Goal: Information Seeking & Learning: Learn about a topic

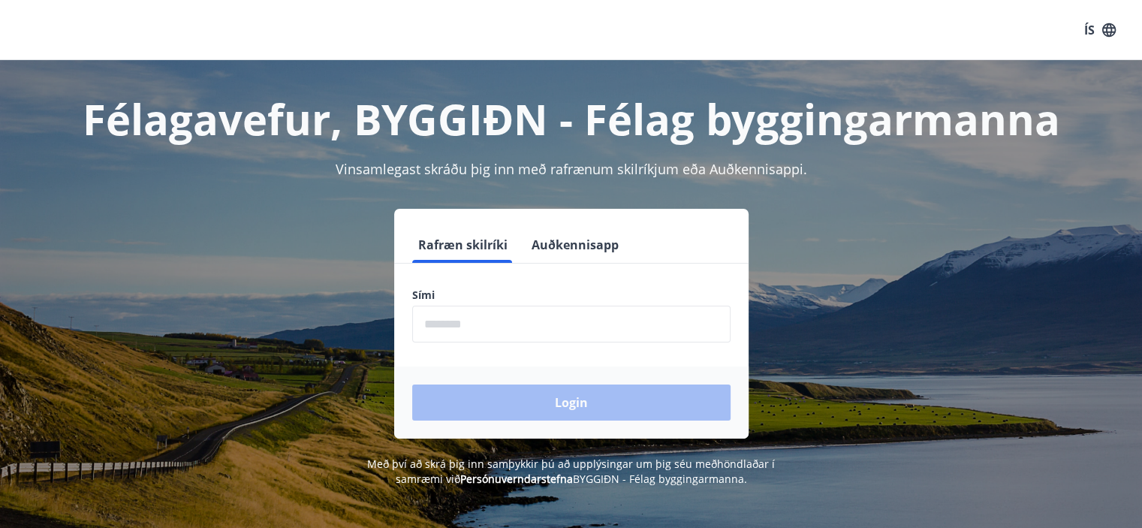
click at [515, 324] on input "phone" at bounding box center [571, 324] width 318 height 37
type input "********"
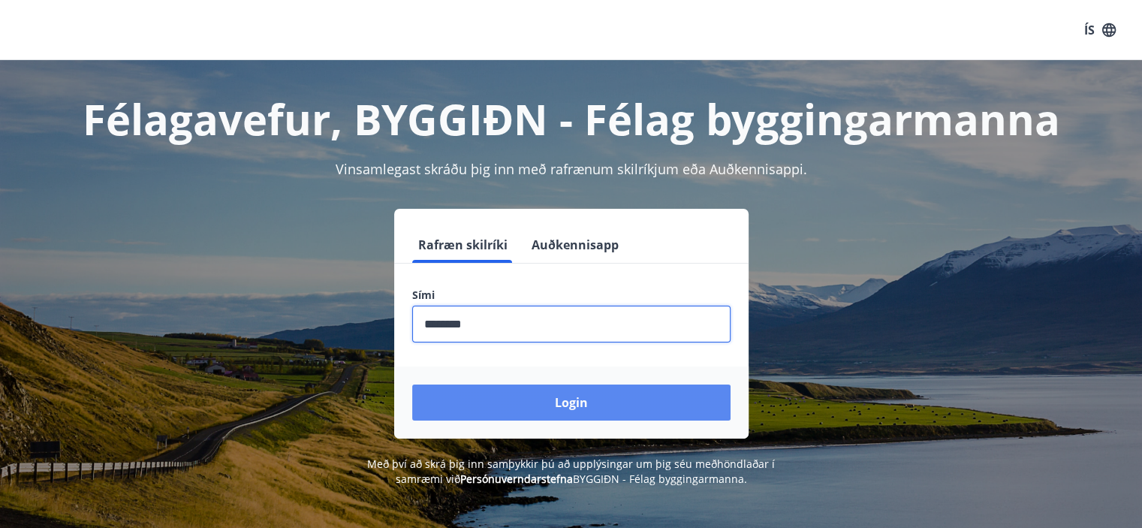
click at [532, 399] on button "Login" at bounding box center [571, 403] width 318 height 36
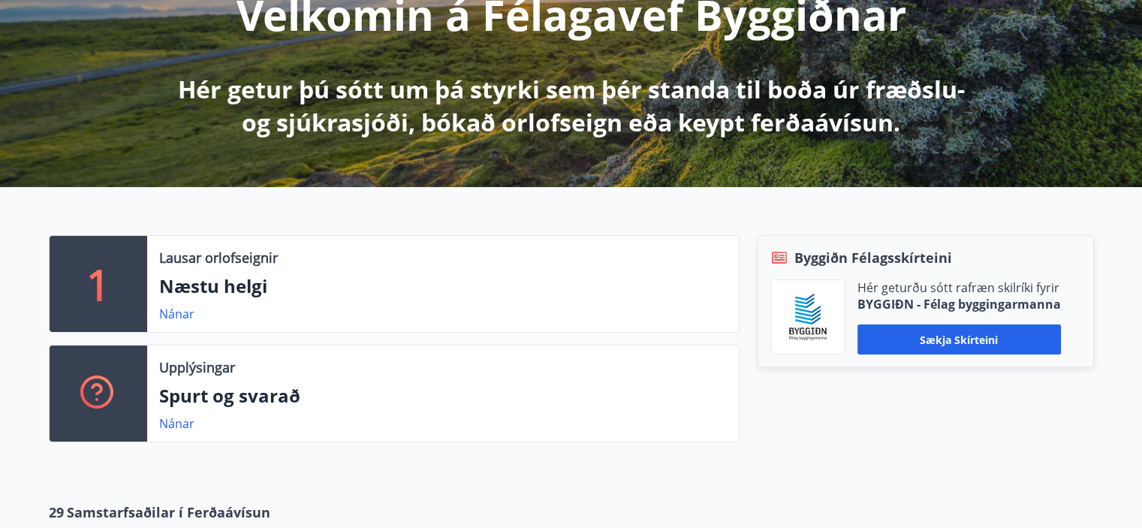
scroll to position [300, 0]
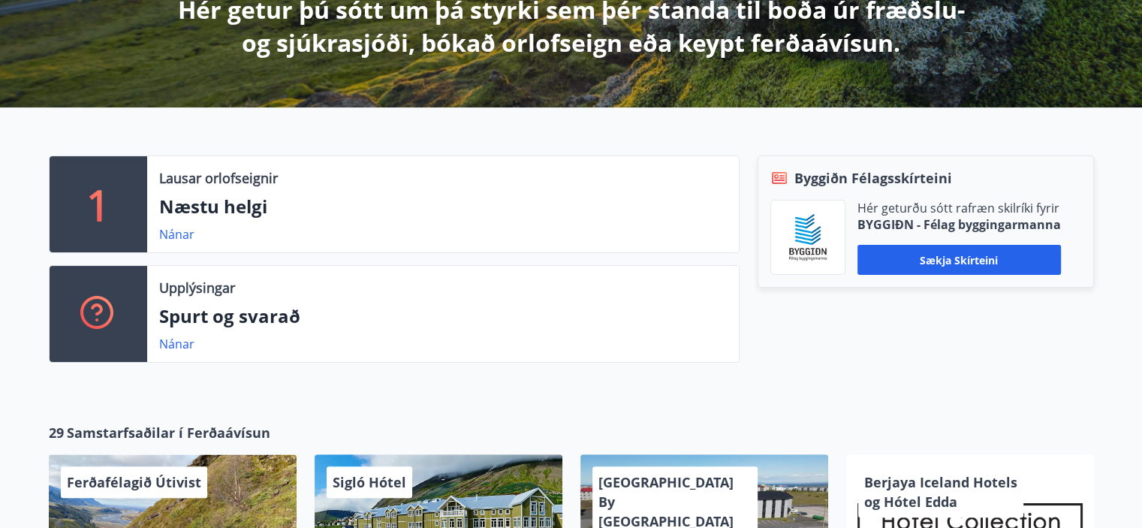
click at [86, 211] on p "1" at bounding box center [98, 204] width 24 height 57
click at [592, 187] on div "Lausar orlofseignir" at bounding box center [443, 178] width 568 height 20
click at [183, 237] on link "Nánar" at bounding box center [176, 234] width 35 height 17
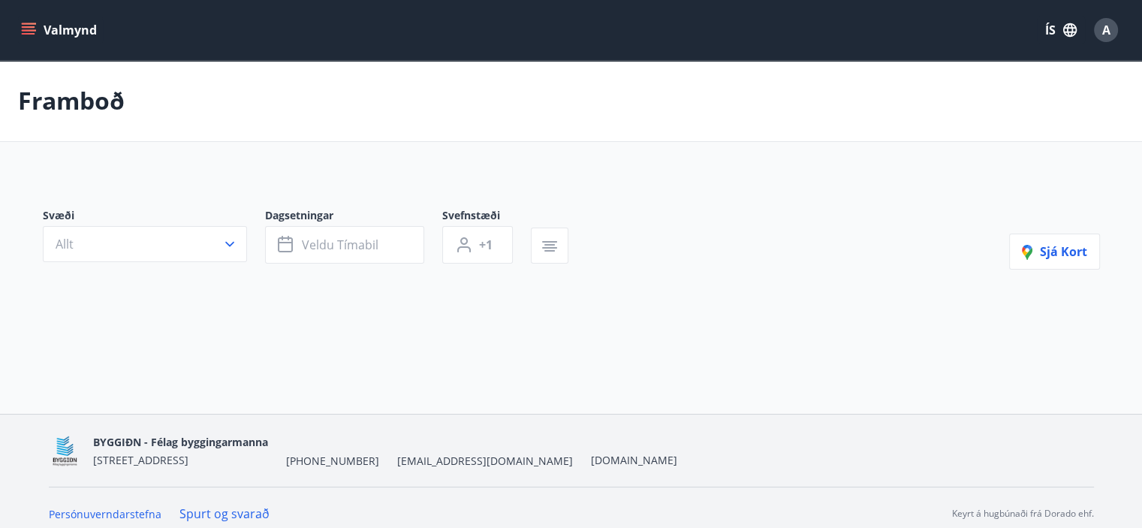
type input "*"
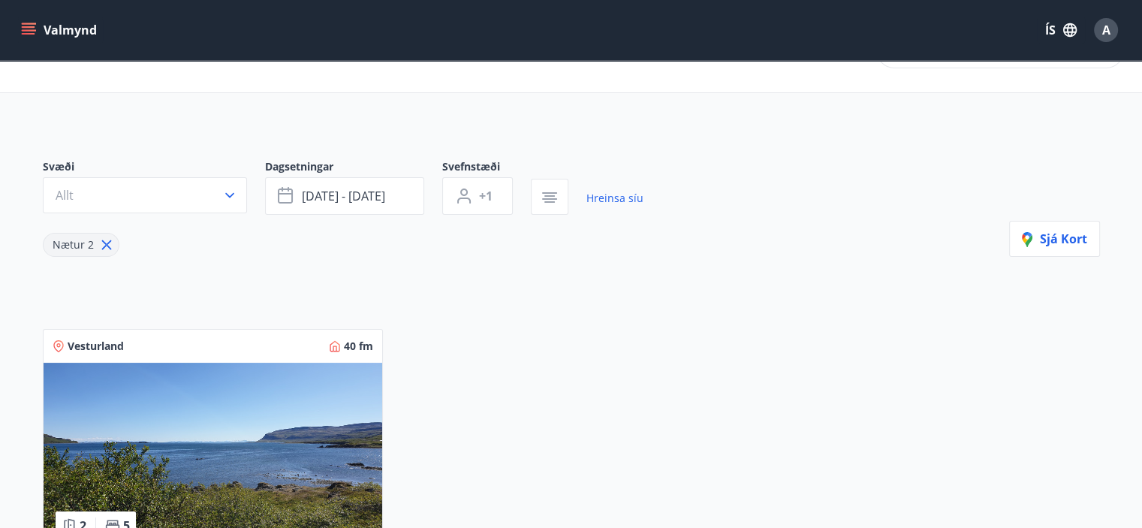
scroll to position [50, 0]
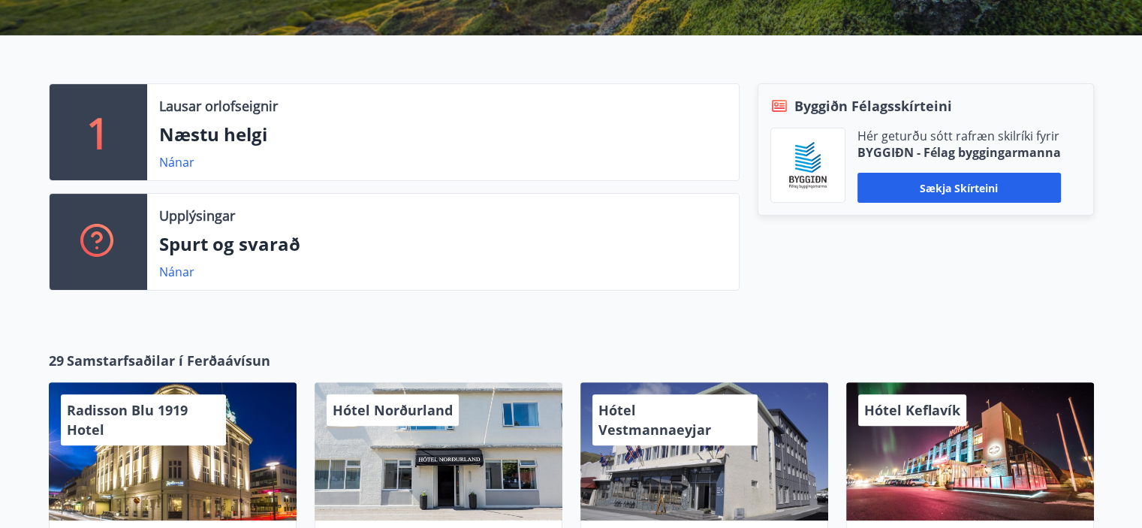
scroll to position [376, 0]
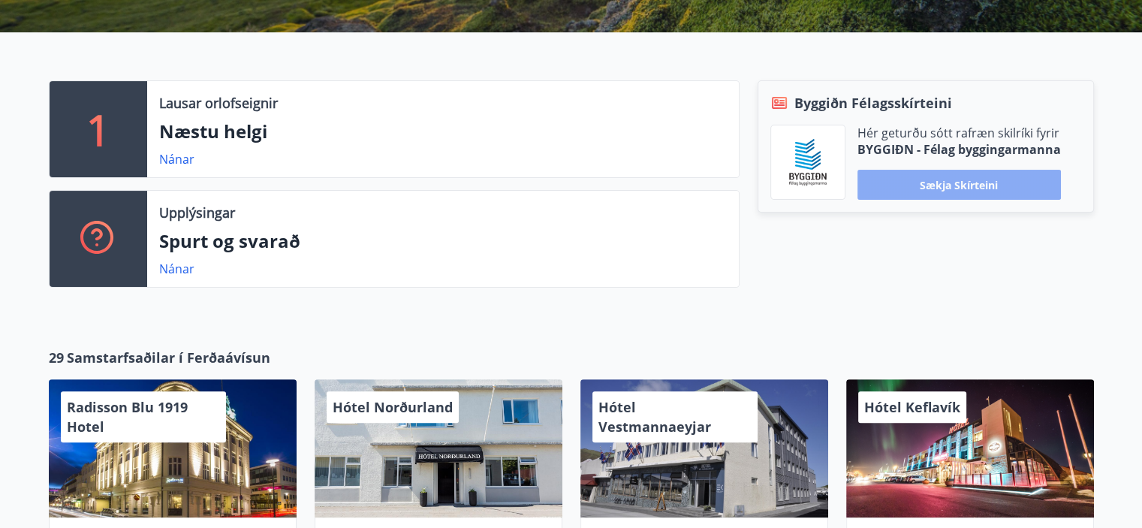
click at [1001, 186] on button "Sækja skírteini" at bounding box center [960, 185] width 204 height 30
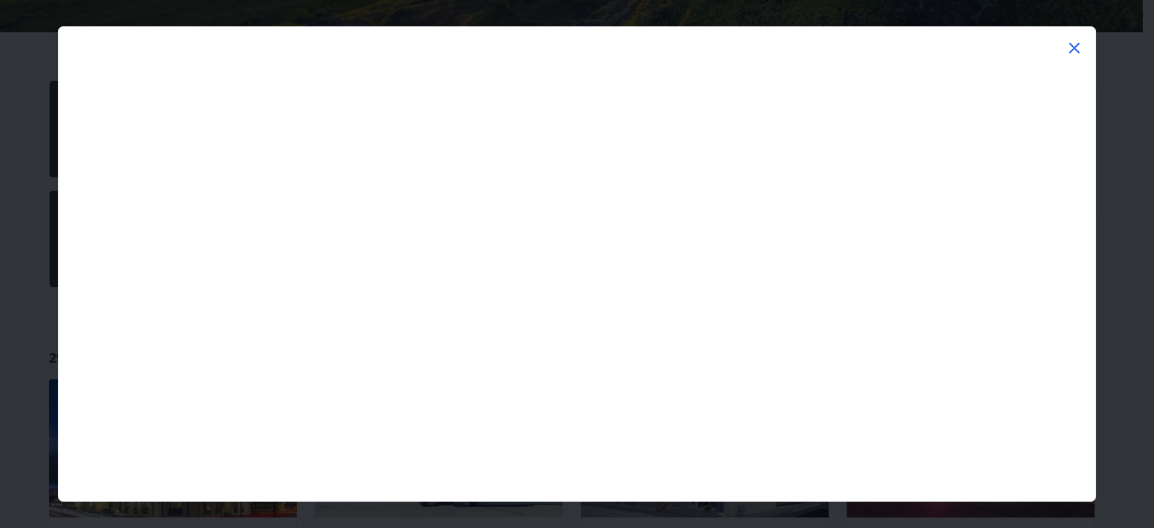
click at [1078, 54] on icon at bounding box center [1074, 48] width 18 height 18
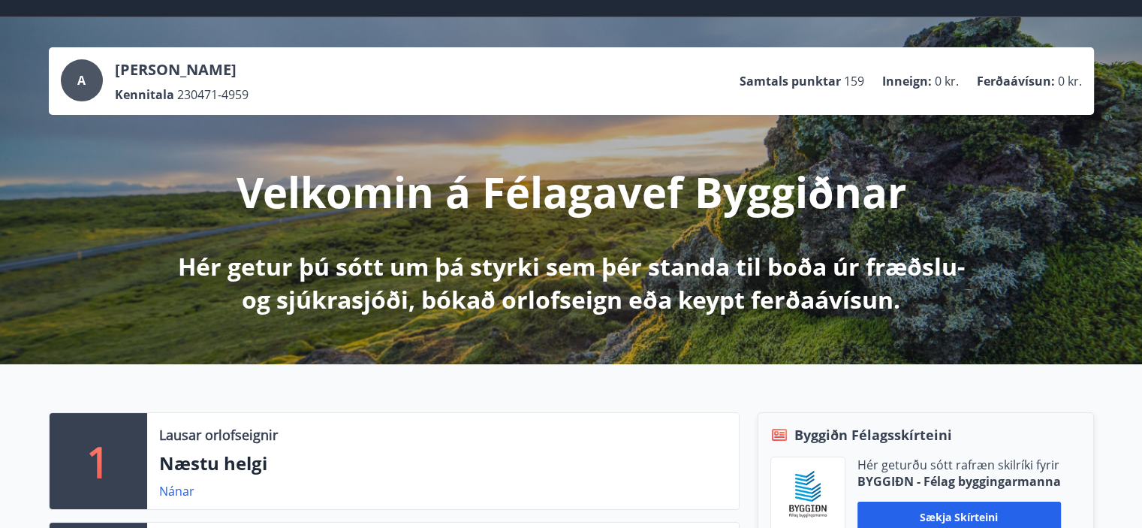
scroll to position [0, 0]
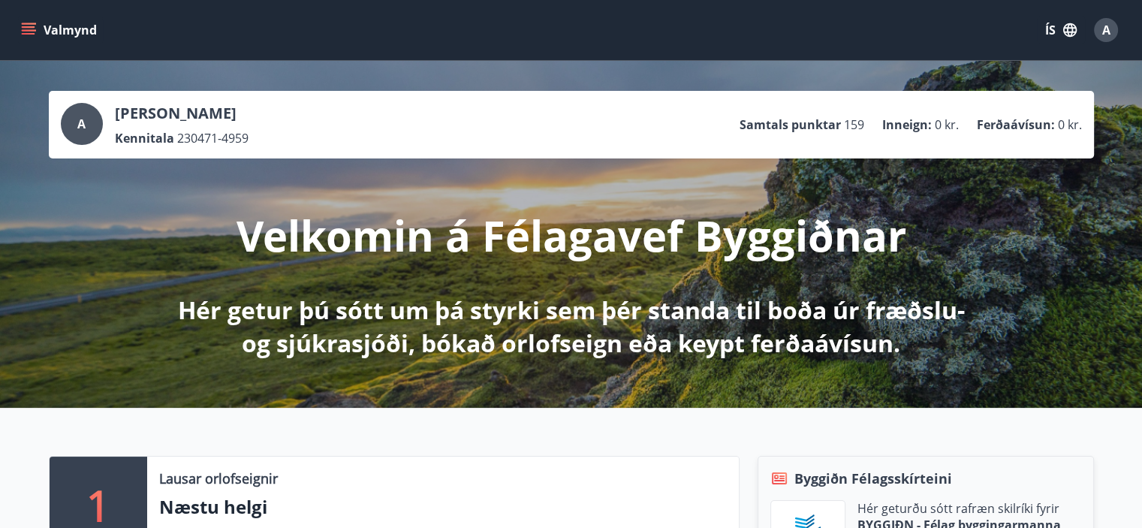
click at [27, 33] on icon "menu" at bounding box center [29, 34] width 14 height 2
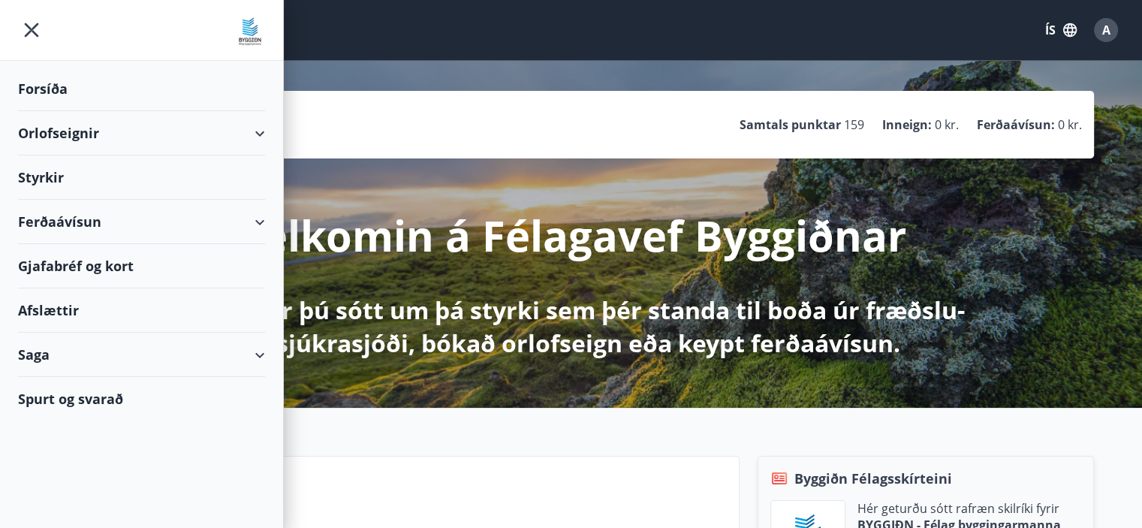
click at [259, 131] on div "Orlofseignir" at bounding box center [141, 133] width 247 height 44
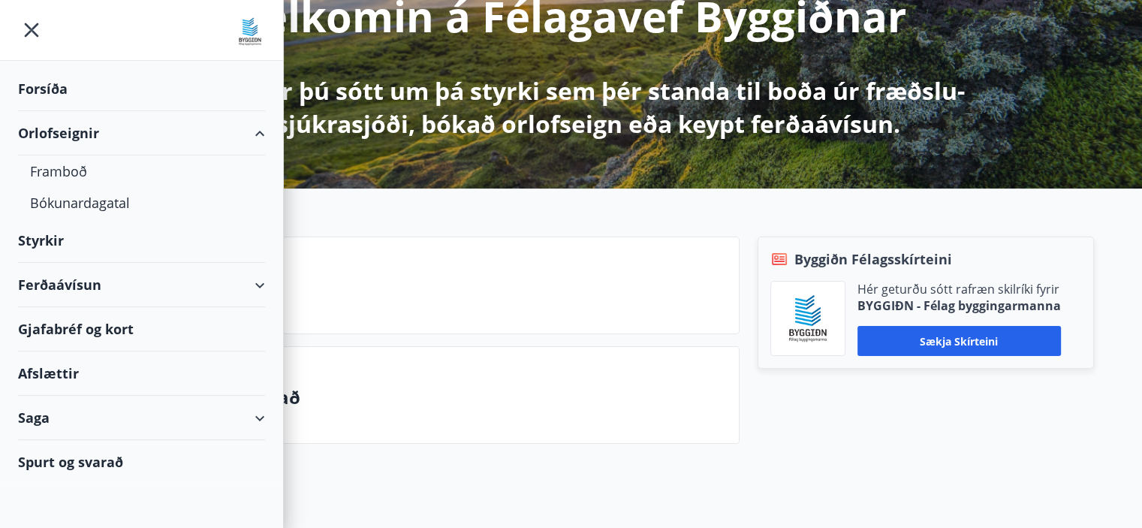
scroll to position [225, 0]
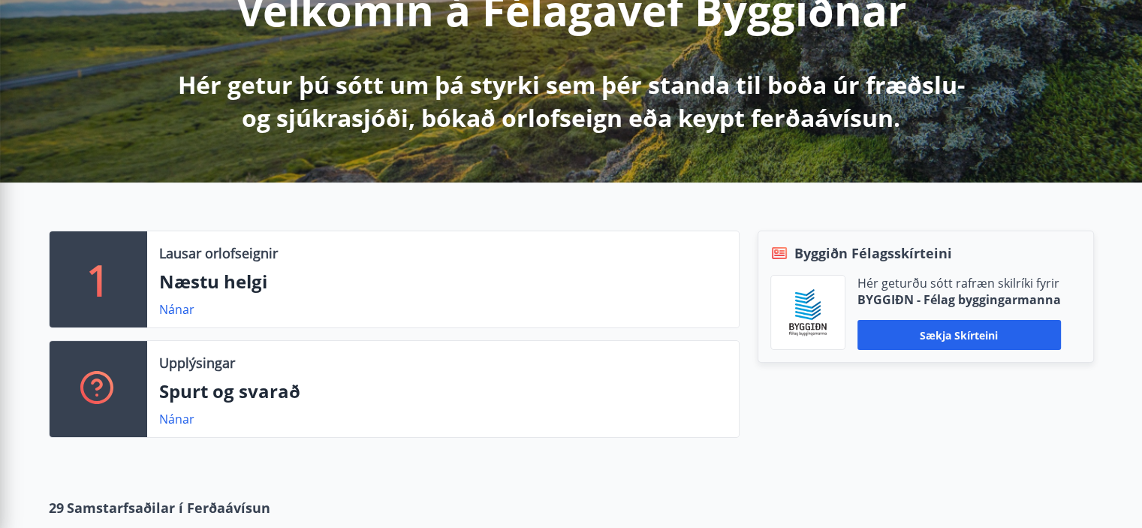
click at [493, 257] on div "Lausar orlofseignir" at bounding box center [443, 253] width 568 height 20
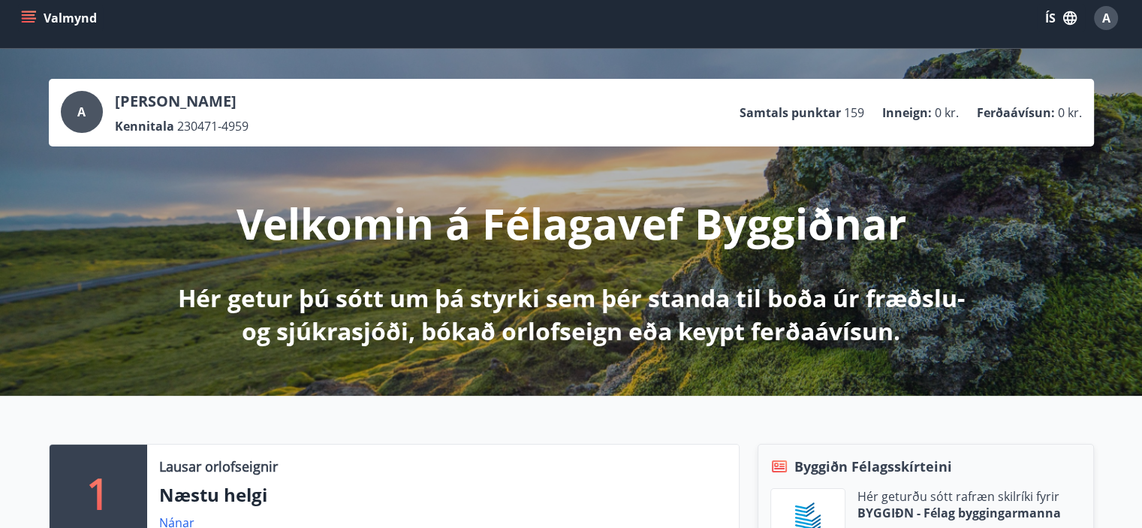
scroll to position [0, 0]
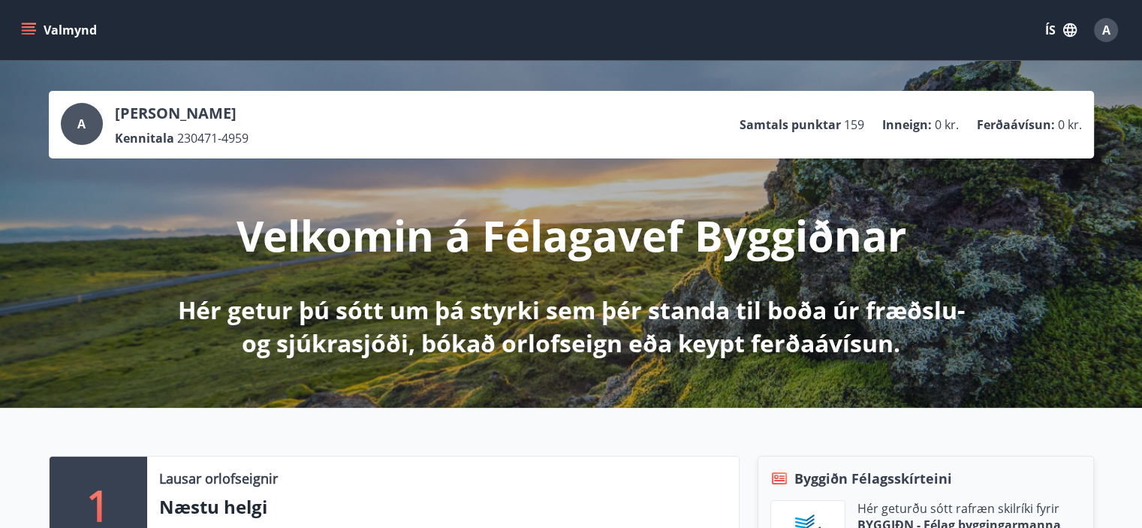
click at [328, 129] on div "A Auðunn Ingi Jóakimsson Kennitala 230471-4959 Samtals punktar 159 Inneign : 0 …" at bounding box center [572, 125] width 1022 height 44
click at [27, 29] on icon "menu" at bounding box center [28, 30] width 15 height 15
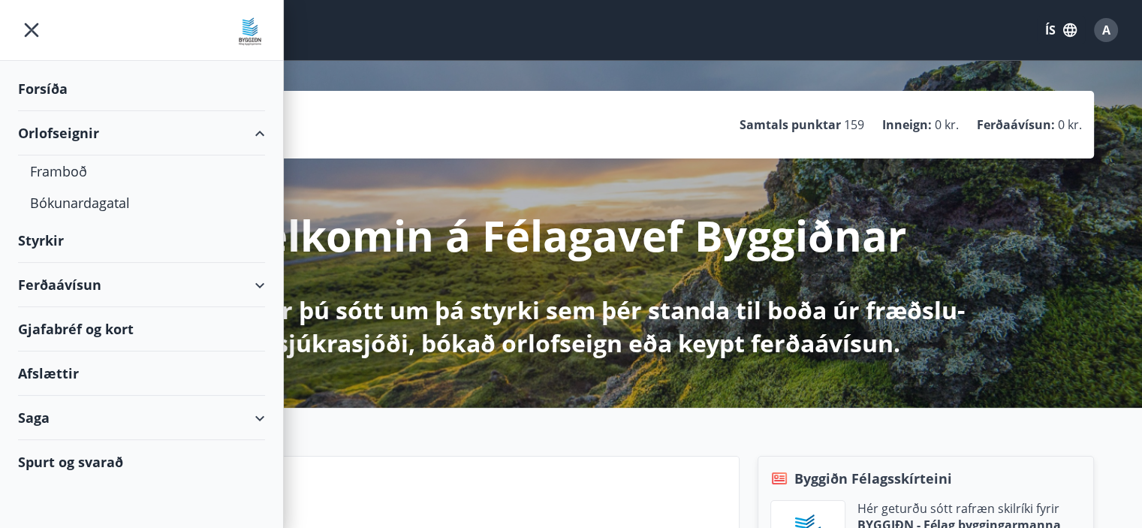
click at [29, 29] on icon "menu" at bounding box center [31, 30] width 27 height 27
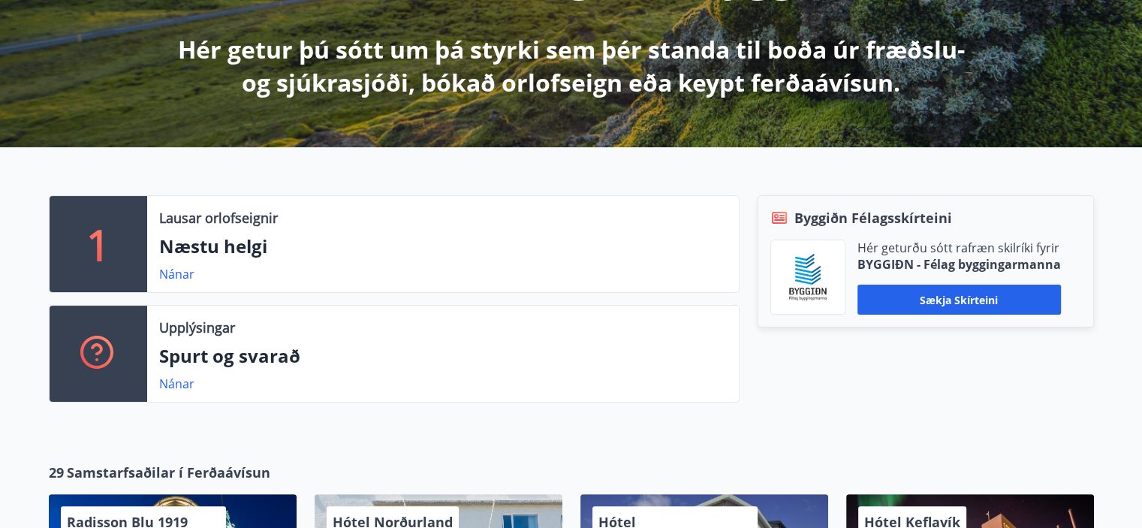
scroll to position [234, 0]
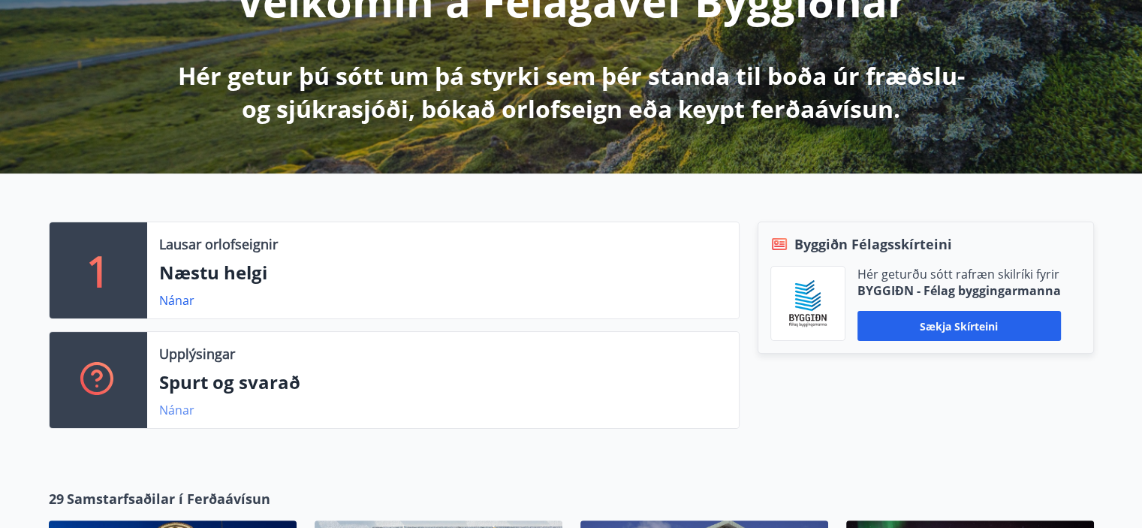
click at [174, 411] on link "Nánar" at bounding box center [176, 410] width 35 height 17
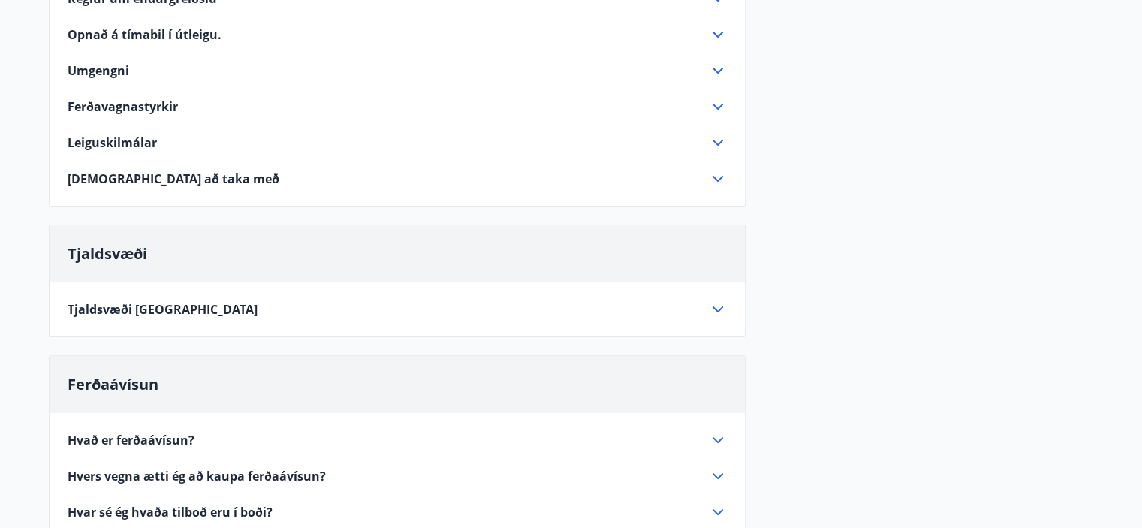
scroll to position [377, 0]
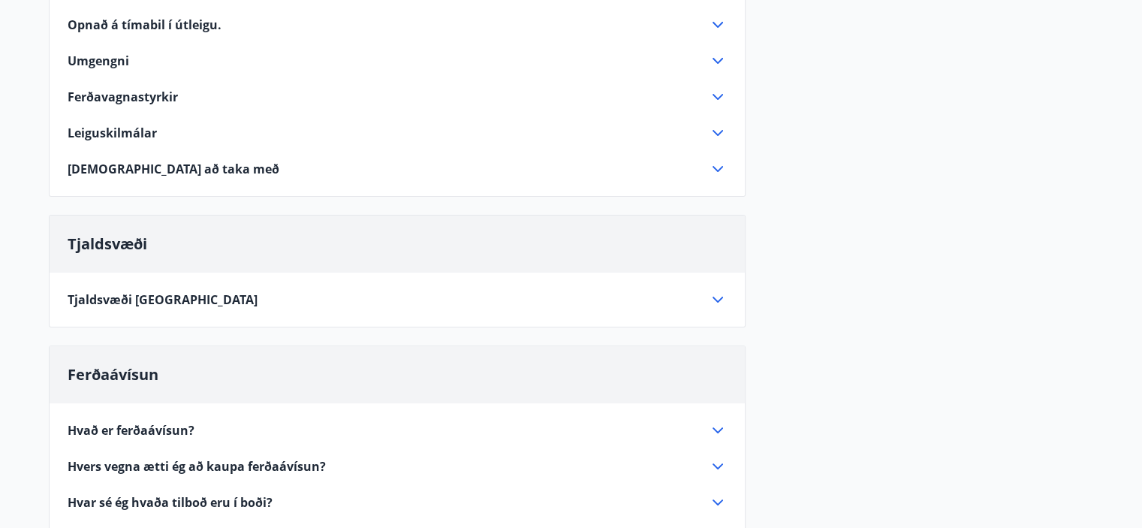
click at [111, 300] on span "Tjaldsvæði Stóra Hofi" at bounding box center [163, 299] width 190 height 17
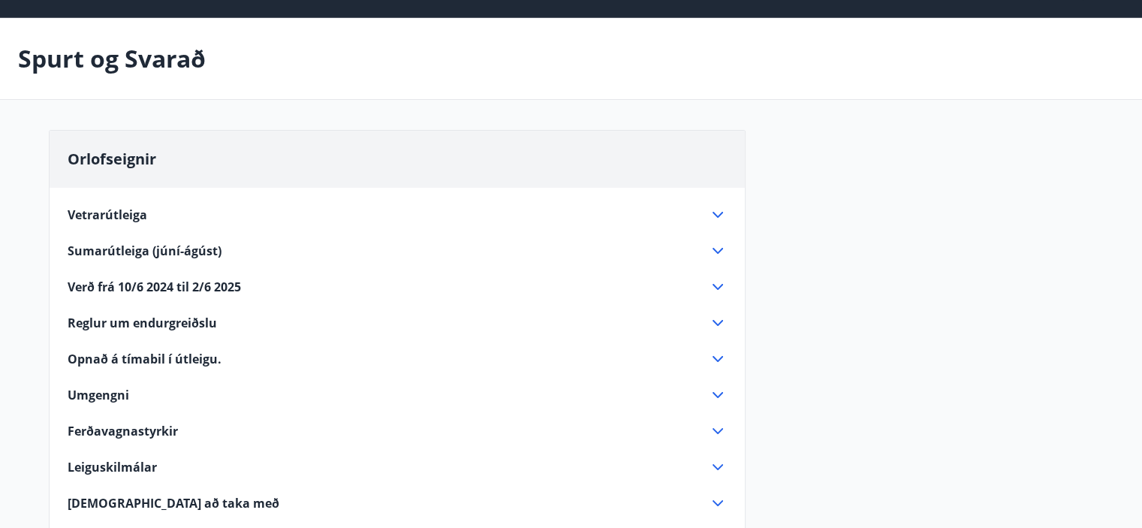
scroll to position [0, 0]
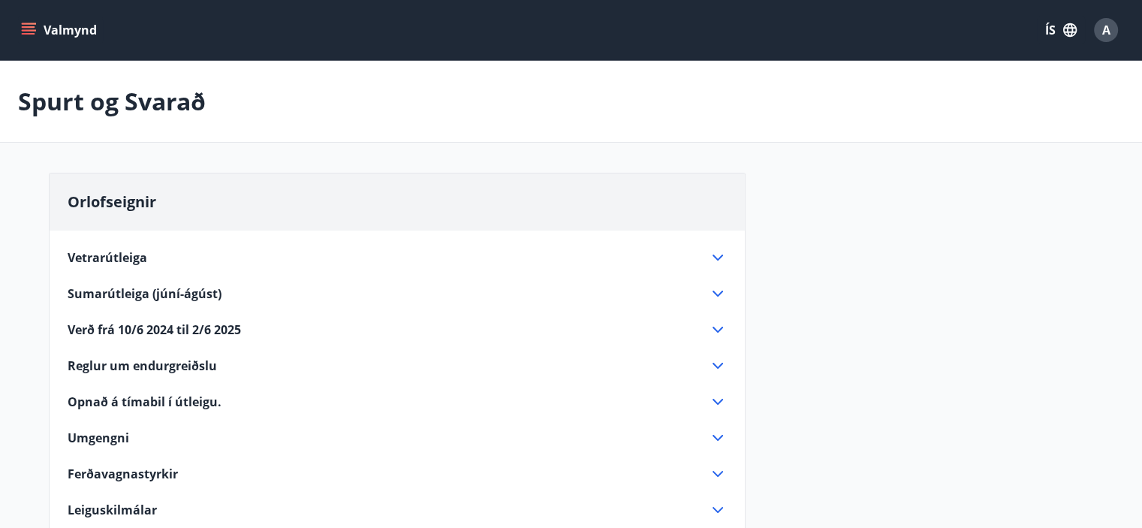
click at [1046, 26] on button "ÍS" at bounding box center [1061, 30] width 48 height 27
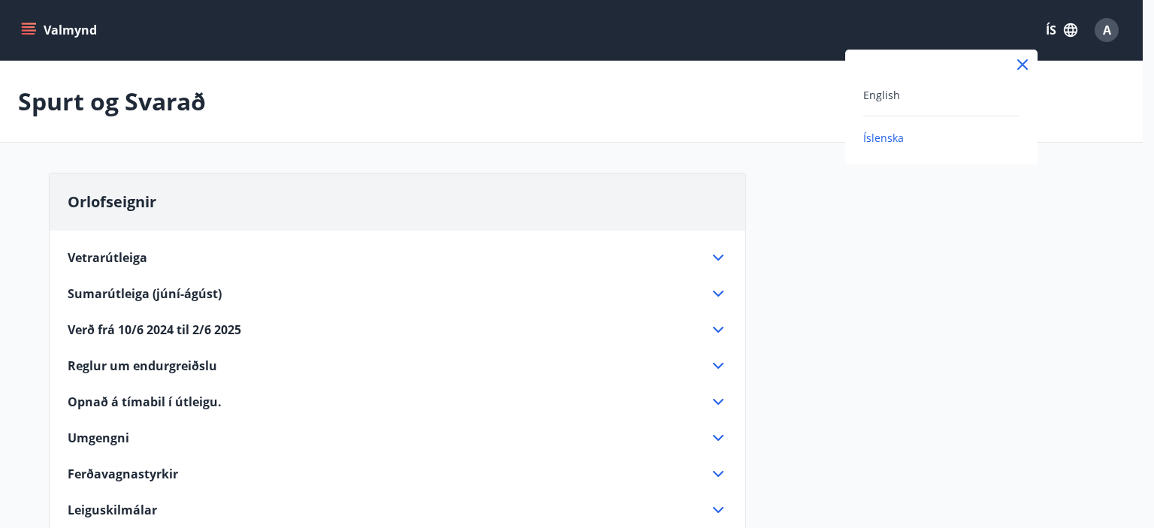
click at [895, 134] on span "Íslenska" at bounding box center [883, 138] width 41 height 14
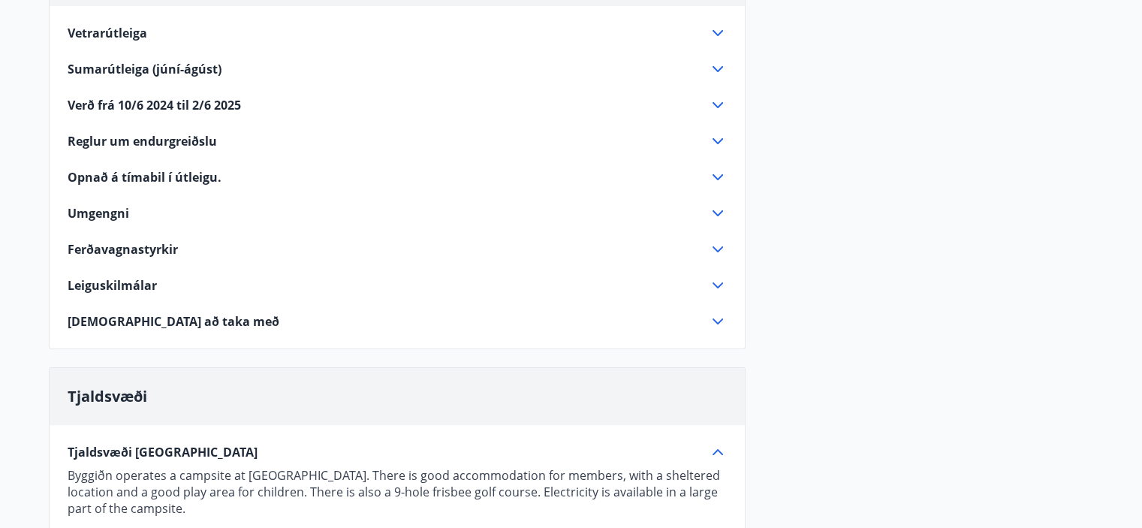
scroll to position [225, 0]
click at [121, 249] on span "Ferðavagnastyrkir" at bounding box center [123, 248] width 110 height 17
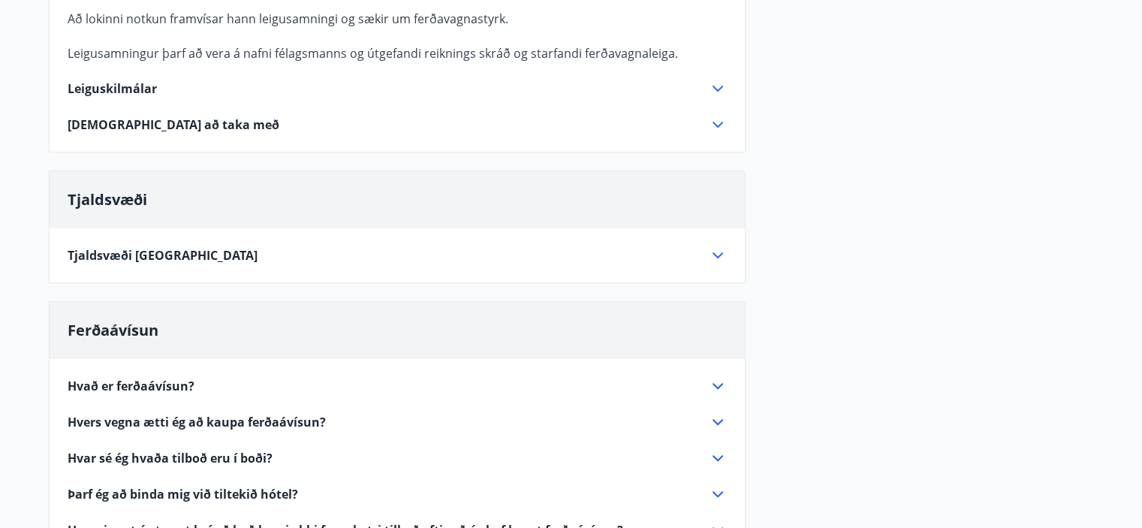
scroll to position [676, 0]
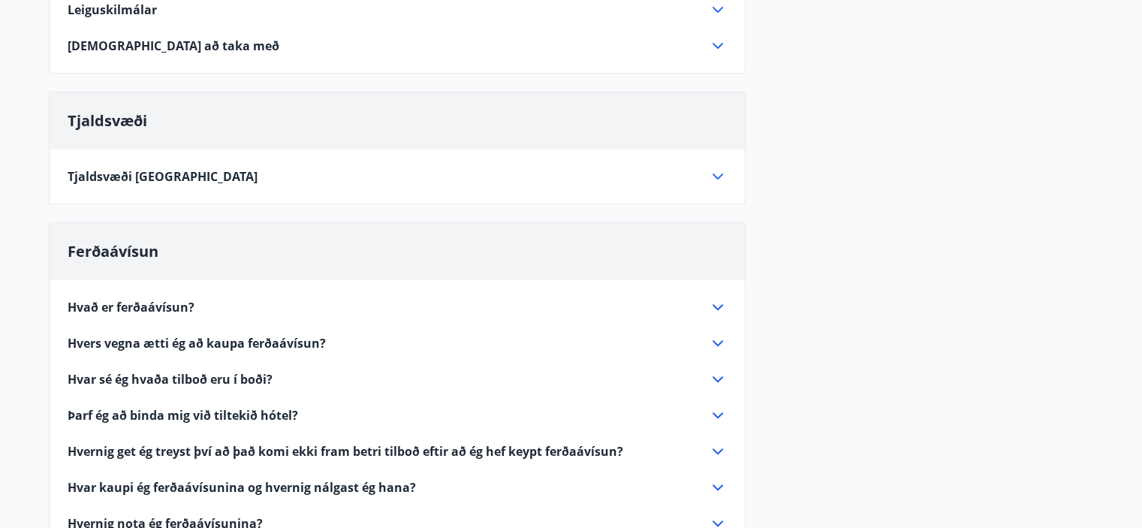
click at [717, 180] on icon at bounding box center [718, 177] width 18 height 18
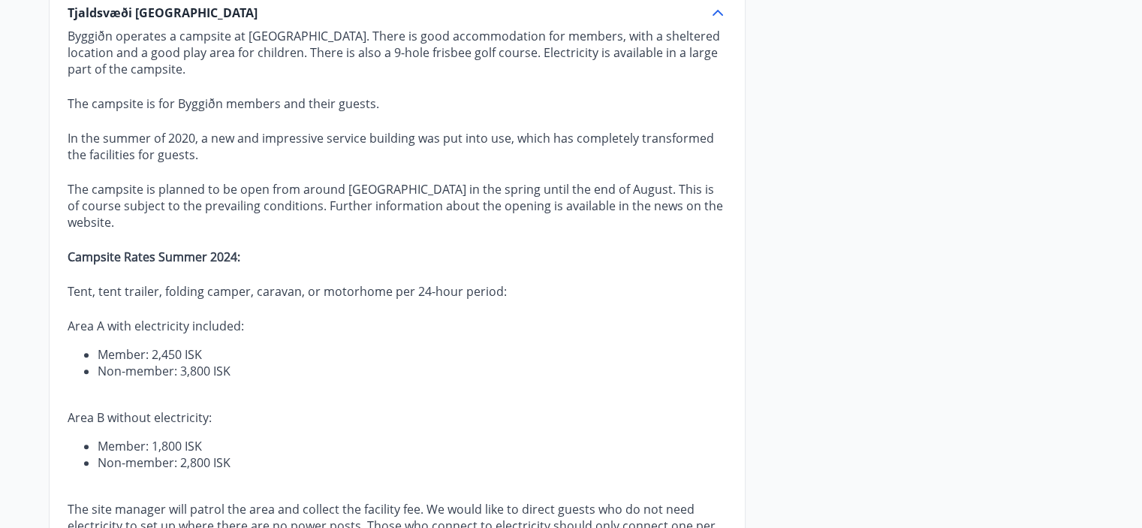
scroll to position [826, 0]
